Goal: Information Seeking & Learning: Learn about a topic

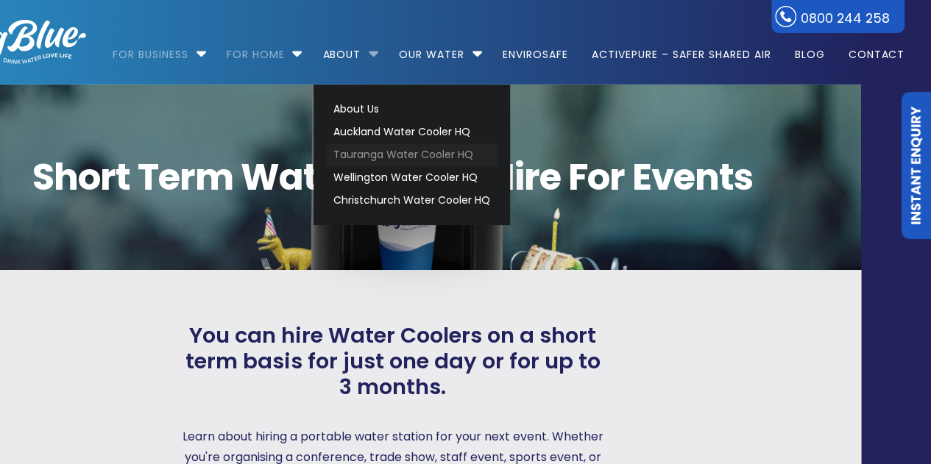
click at [400, 160] on link "Tauranga Water Cooler HQ" at bounding box center [412, 155] width 170 height 23
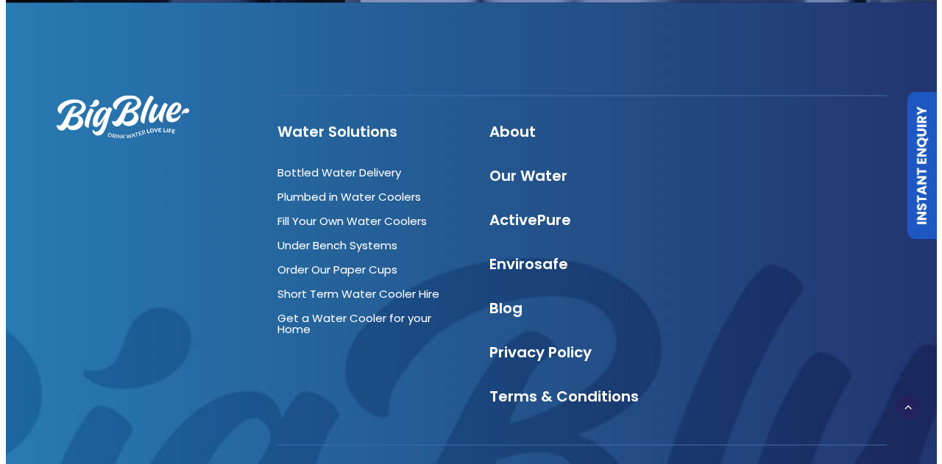
scroll to position [4235, 0]
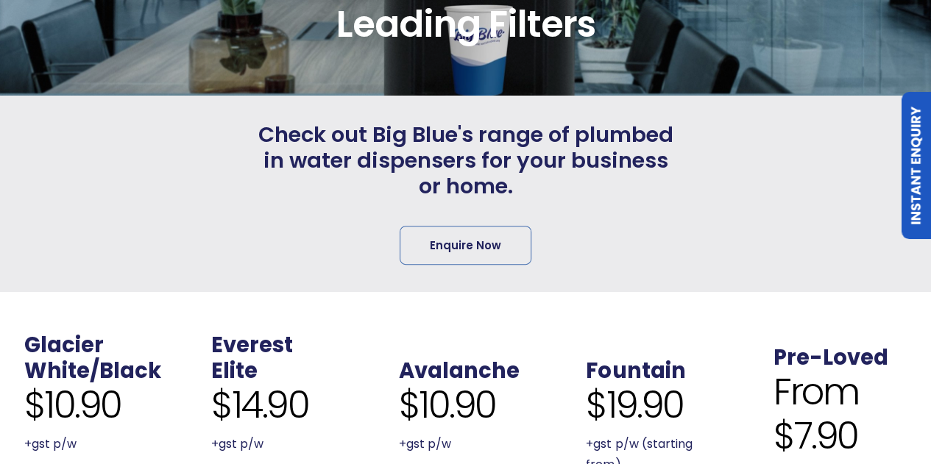
scroll to position [400, 0]
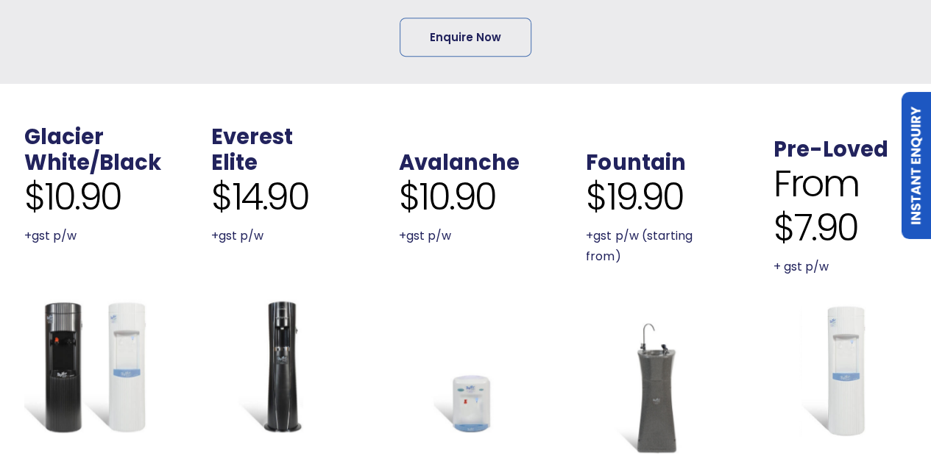
click at [838, 342] on img at bounding box center [840, 371] width 134 height 134
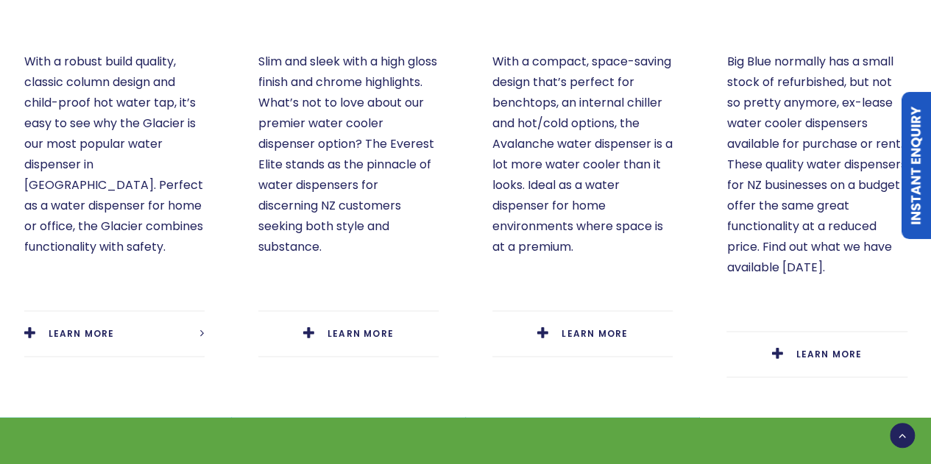
scroll to position [980, 0]
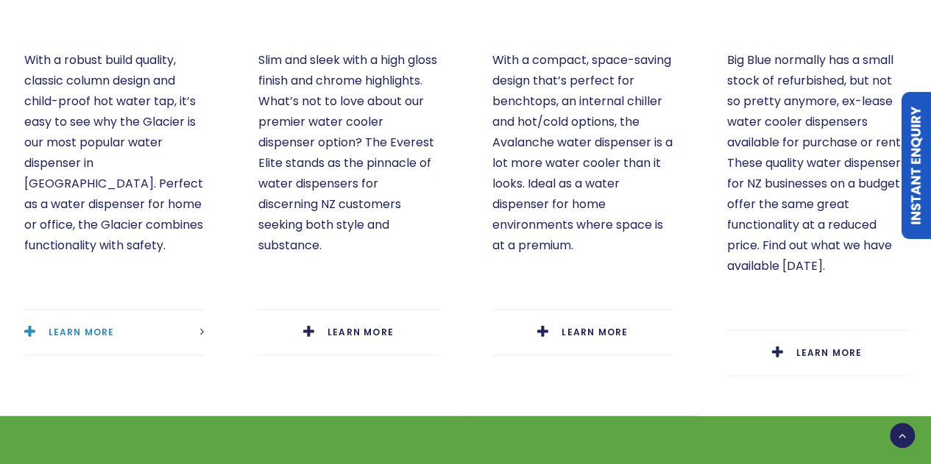
click at [104, 310] on link "LEARN MORE" at bounding box center [114, 332] width 180 height 45
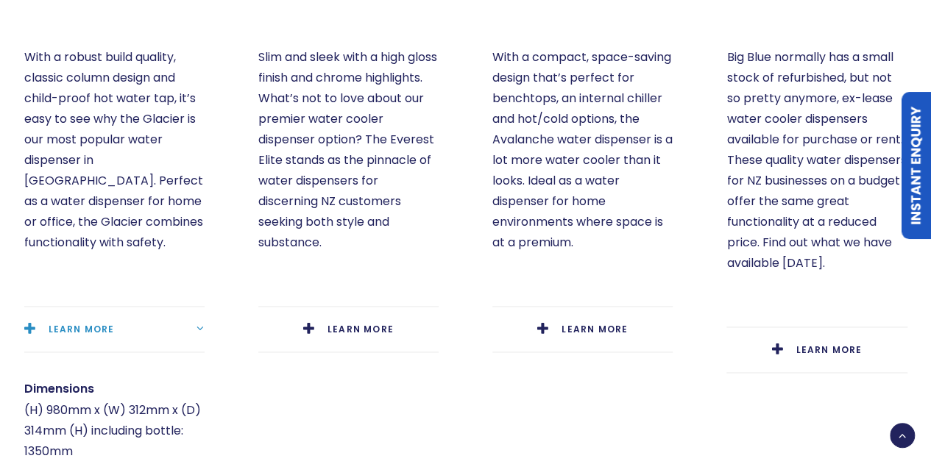
scroll to position [991, 0]
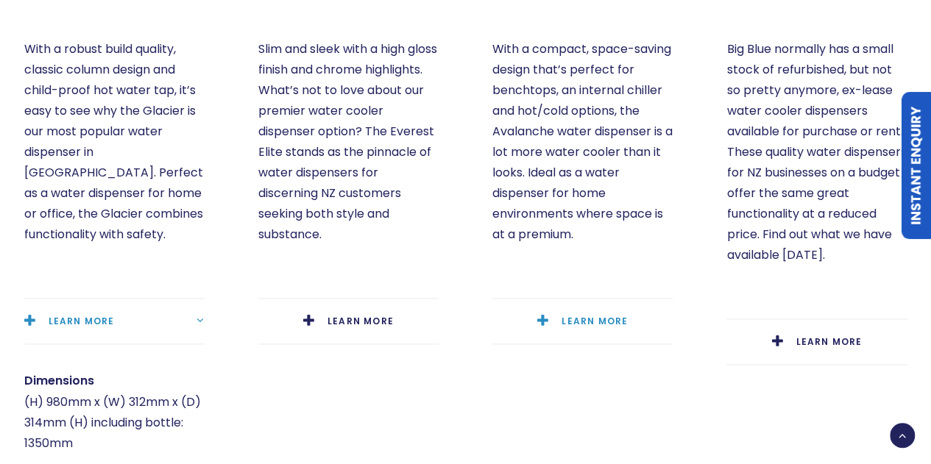
click at [572, 305] on link "LEARN MORE" at bounding box center [582, 321] width 180 height 45
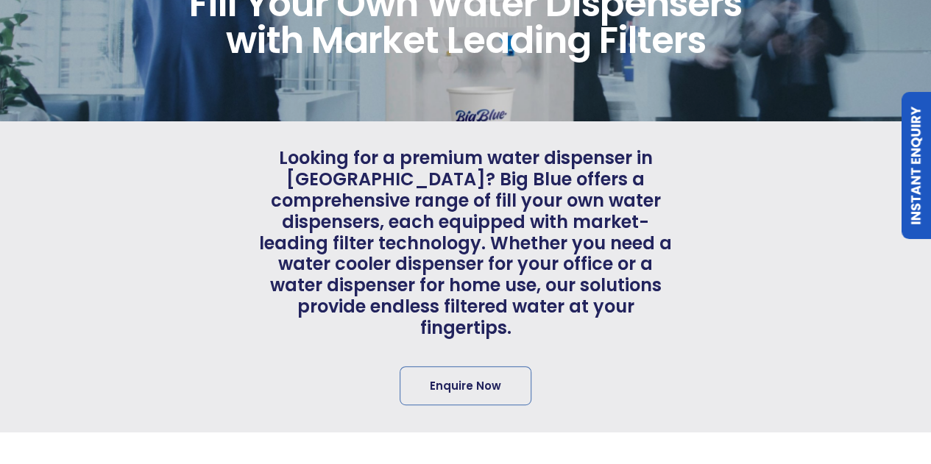
scroll to position [0, 0]
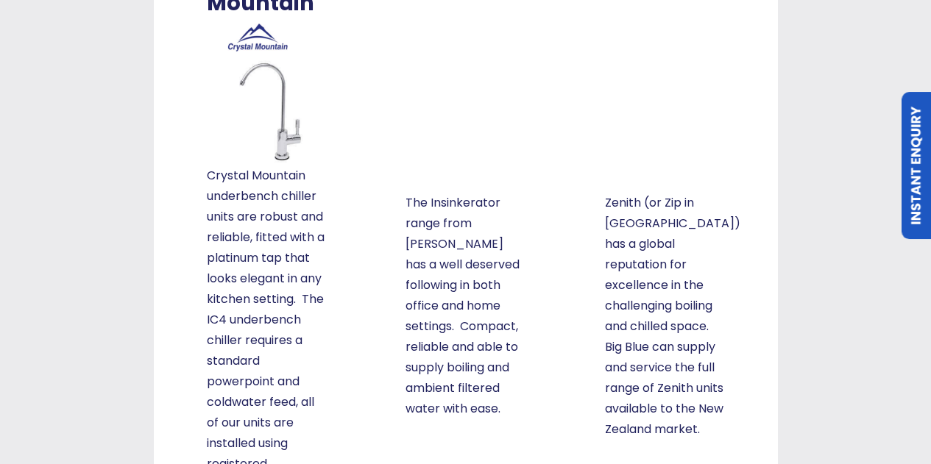
scroll to position [319, 0]
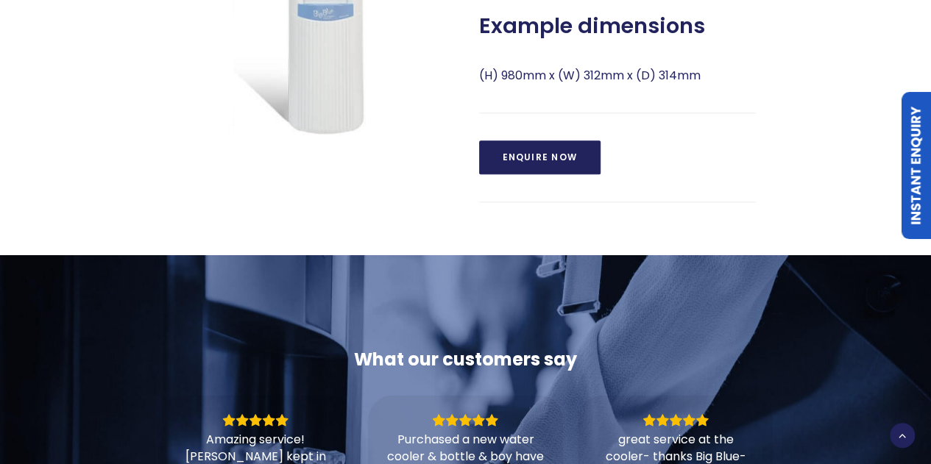
scroll to position [771, 0]
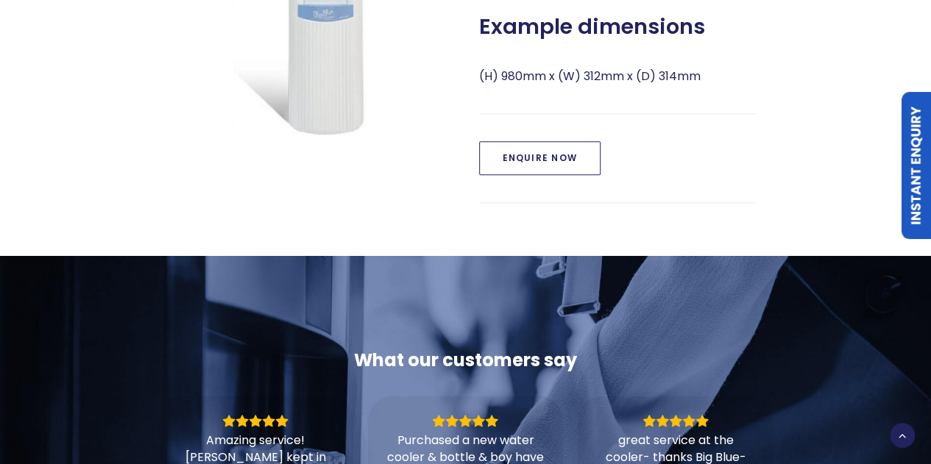
click at [539, 158] on link "Enquire Now" at bounding box center [539, 158] width 121 height 34
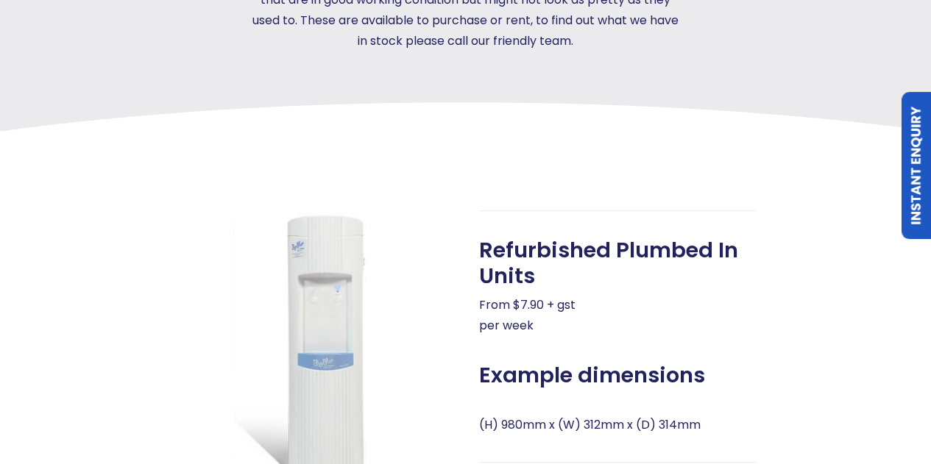
scroll to position [439, 0]
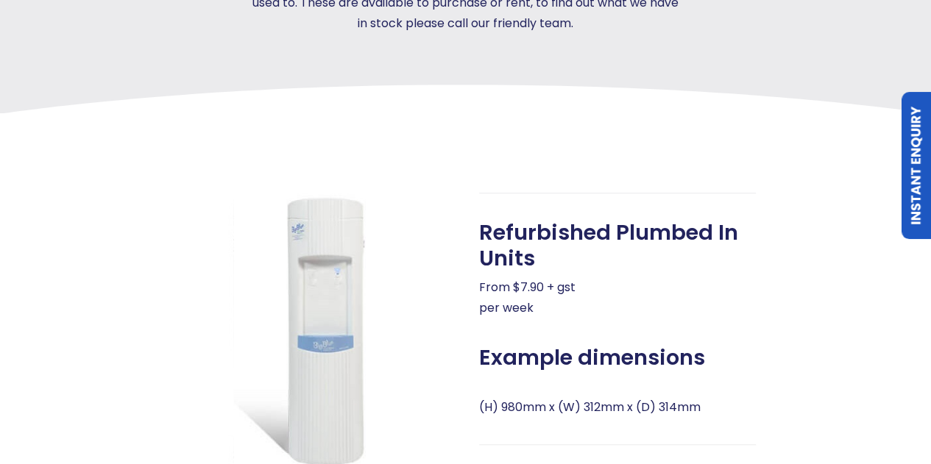
click at [336, 279] on img at bounding box center [314, 331] width 277 height 277
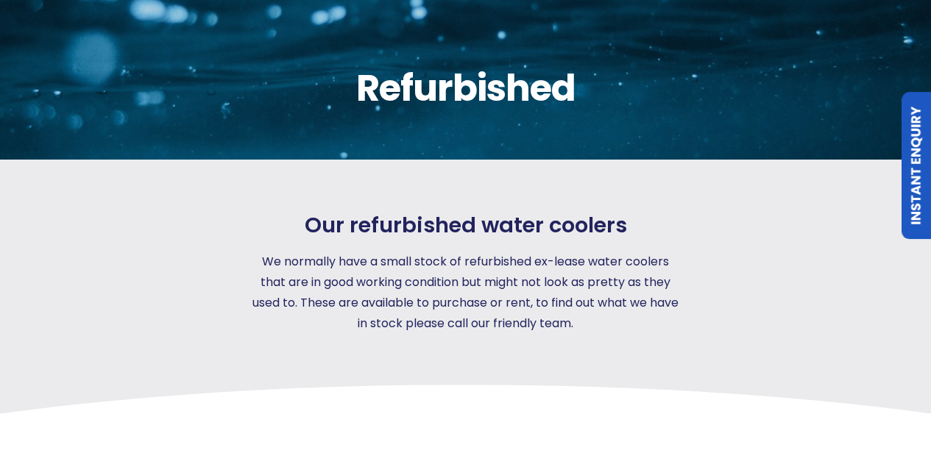
scroll to position [0, 0]
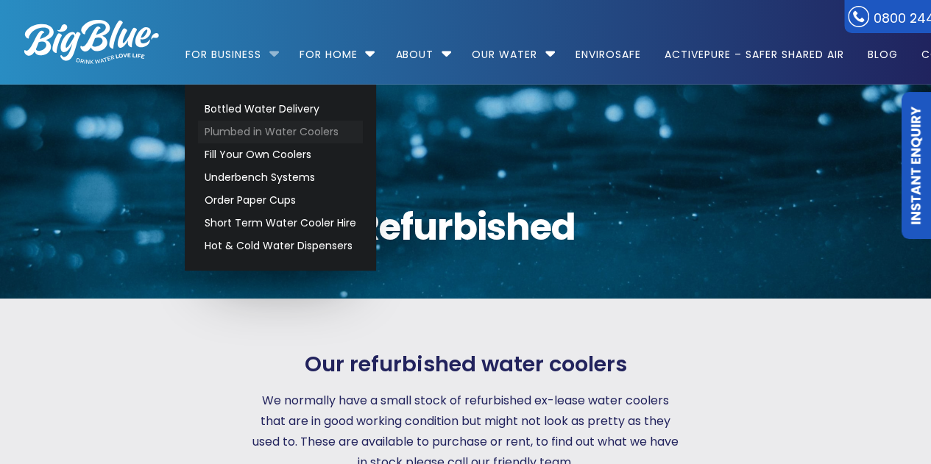
click at [281, 130] on link "Plumbed in Water Coolers" at bounding box center [280, 132] width 165 height 23
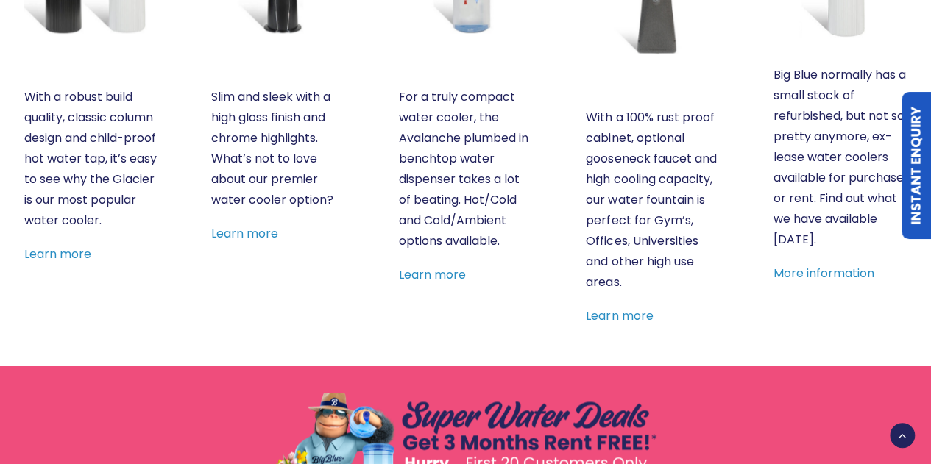
scroll to position [801, 0]
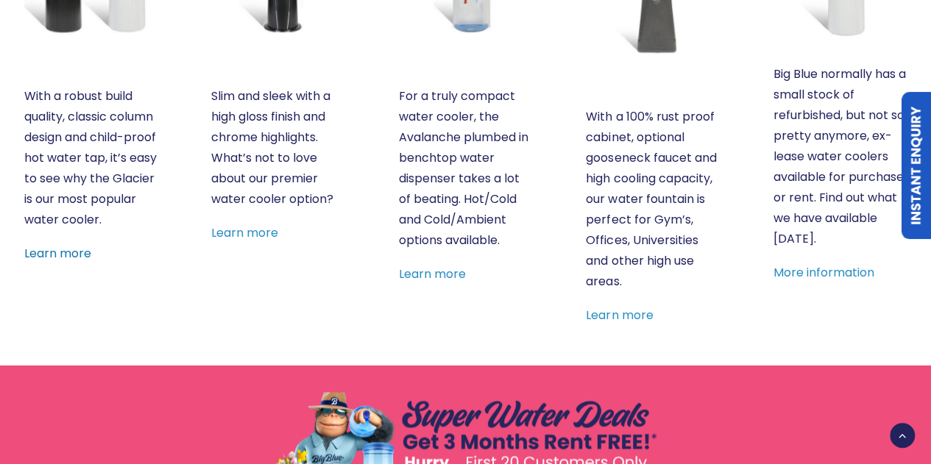
click at [66, 262] on link "Learn more" at bounding box center [57, 253] width 67 height 17
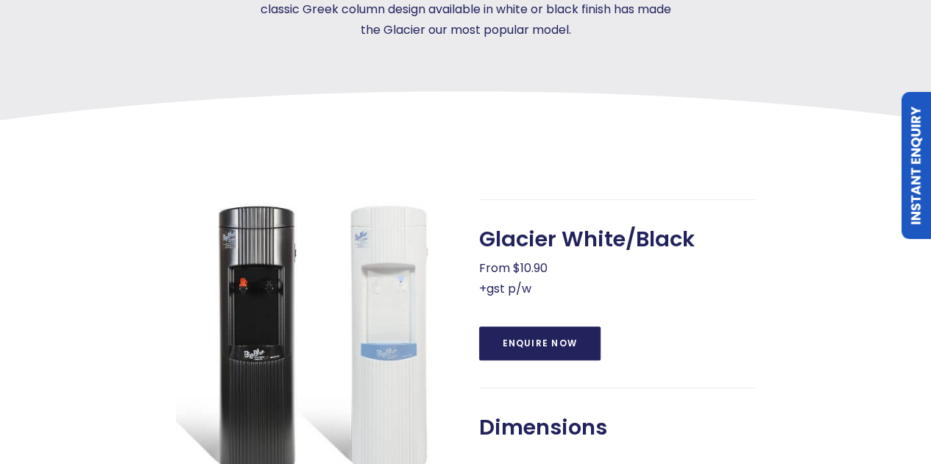
scroll to position [434, 0]
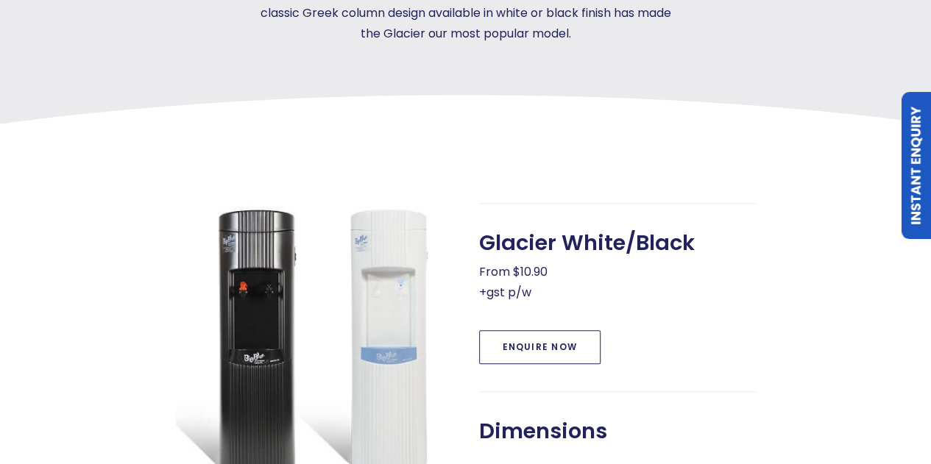
click at [526, 348] on link "Enquire Now" at bounding box center [539, 347] width 121 height 34
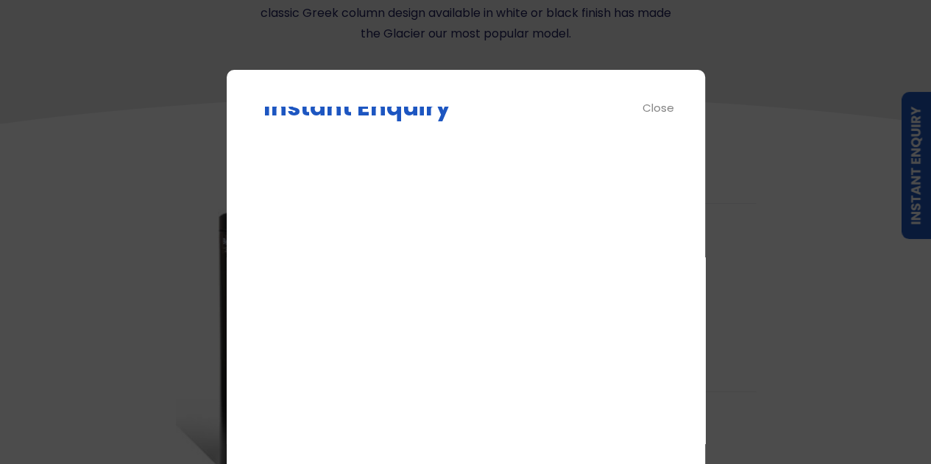
scroll to position [0, 0]
